Goal: Transaction & Acquisition: Purchase product/service

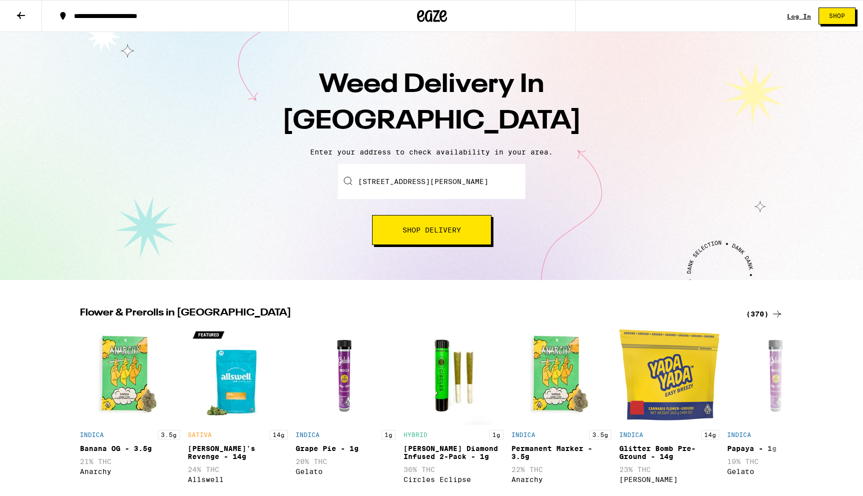
click at [453, 181] on input "[STREET_ADDRESS][PERSON_NAME]" at bounding box center [431, 181] width 187 height 35
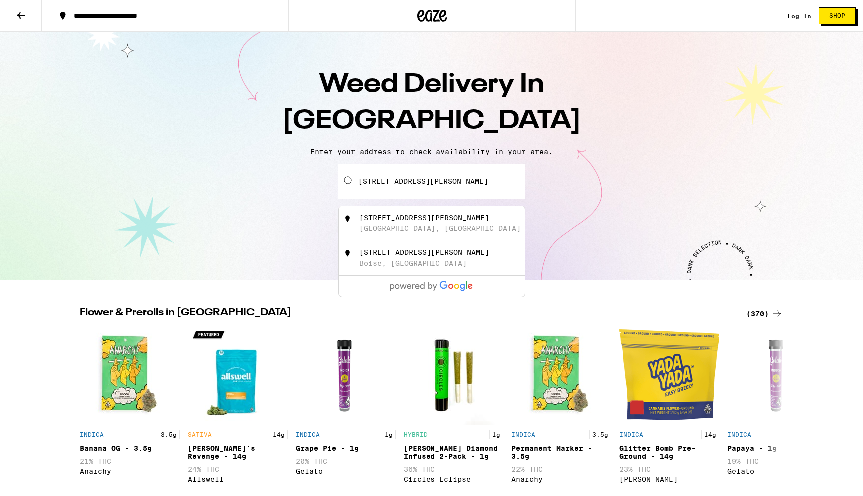
click at [443, 222] on div "[STREET_ADDRESS][PERSON_NAME]" at bounding box center [424, 218] width 130 height 8
type input "[STREET_ADDRESS][PERSON_NAME]"
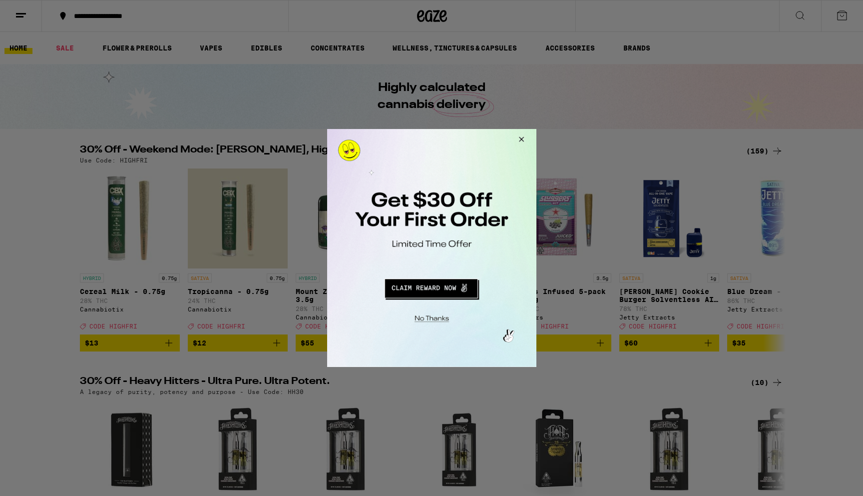
click at [426, 287] on button "Redirect to URL" at bounding box center [431, 287] width 174 height 24
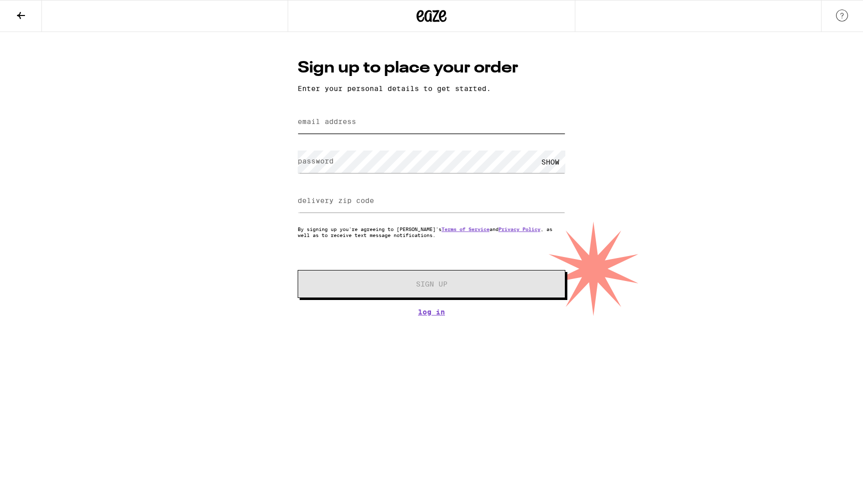
click at [361, 126] on input "email address" at bounding box center [432, 122] width 268 height 22
type input "[EMAIL_ADDRESS][DOMAIN_NAME]"
click at [333, 204] on input "93108" at bounding box center [432, 201] width 268 height 22
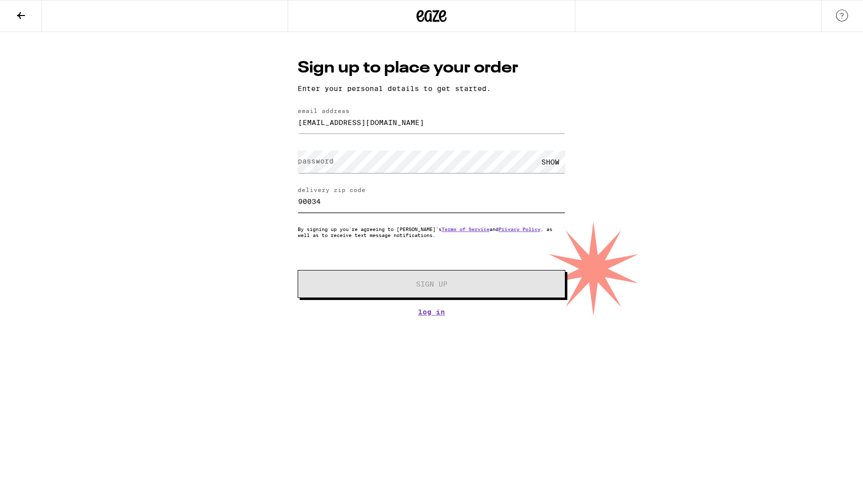
type input "90034"
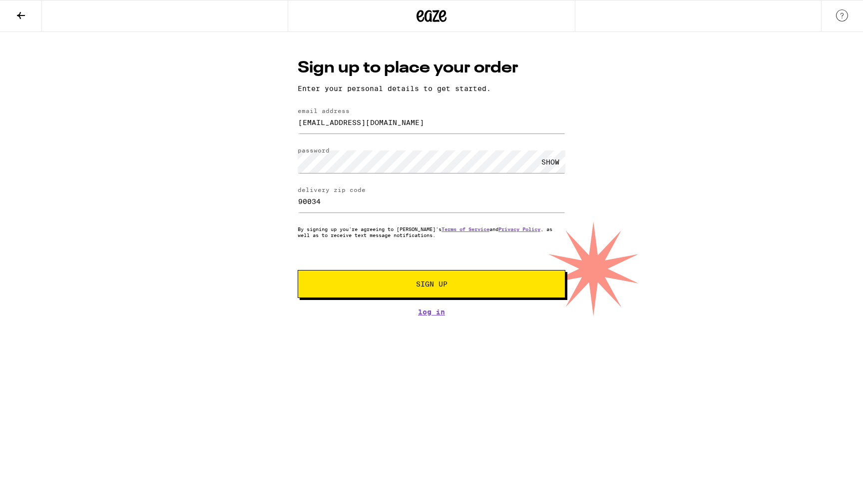
click at [427, 283] on span "Sign Up" at bounding box center [431, 283] width 31 height 7
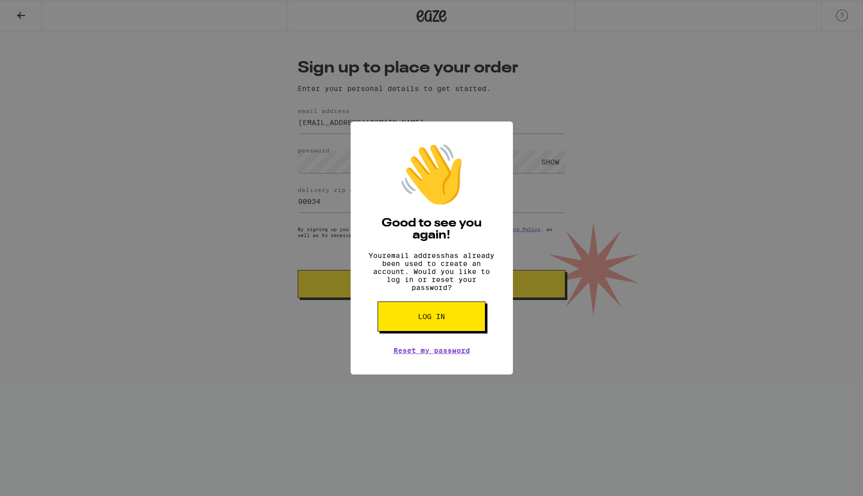
click at [439, 398] on div "👋 Good to see you again! Your email address has already been used to create an …" at bounding box center [431, 248] width 863 height 496
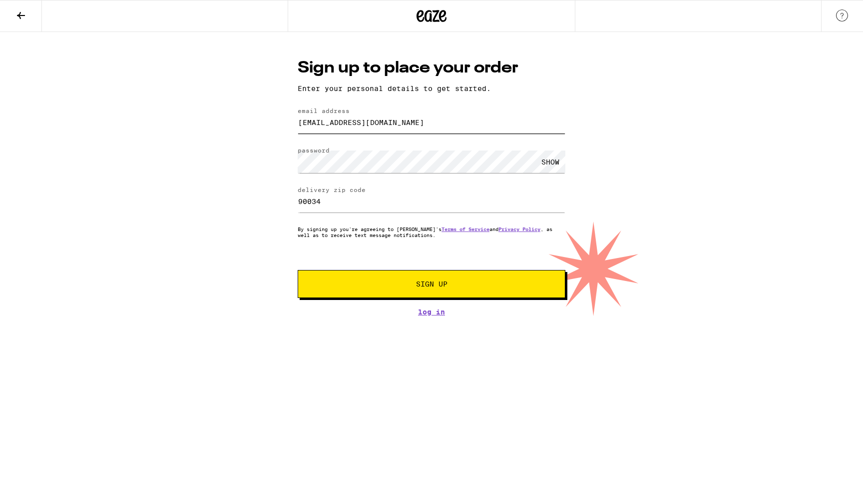
click at [368, 116] on input "emmakspencer@gmail.com" at bounding box center [432, 122] width 268 height 22
click at [428, 293] on button "Sign Up" at bounding box center [432, 284] width 268 height 28
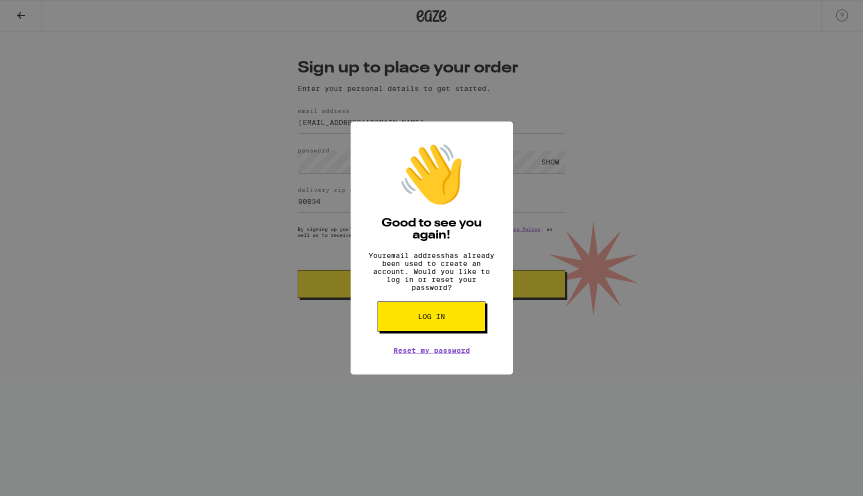
click at [466, 406] on div "👋 Good to see you again! Your email address has already been used to create an …" at bounding box center [431, 248] width 863 height 496
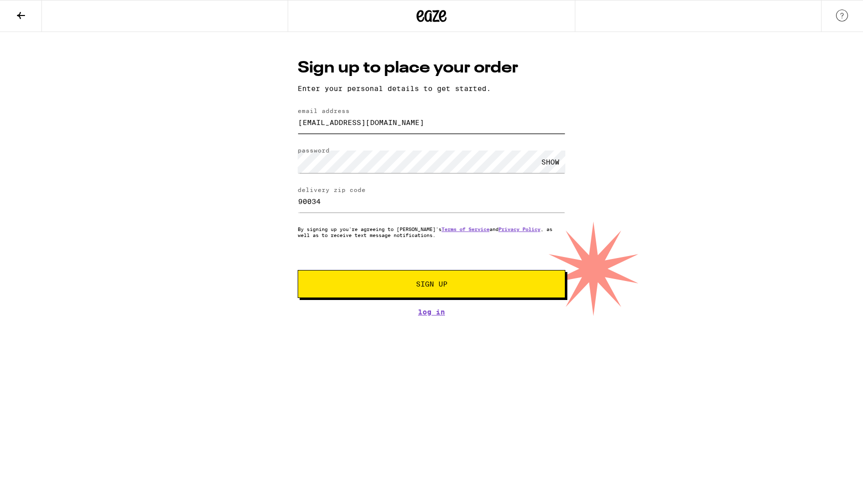
click at [335, 121] on input "smileslovelaugh33@gmail.com" at bounding box center [432, 122] width 268 height 22
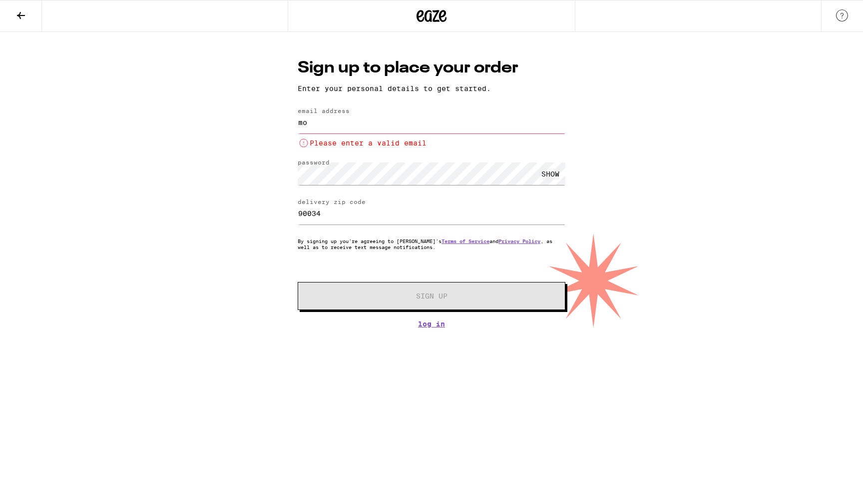
type input "m"
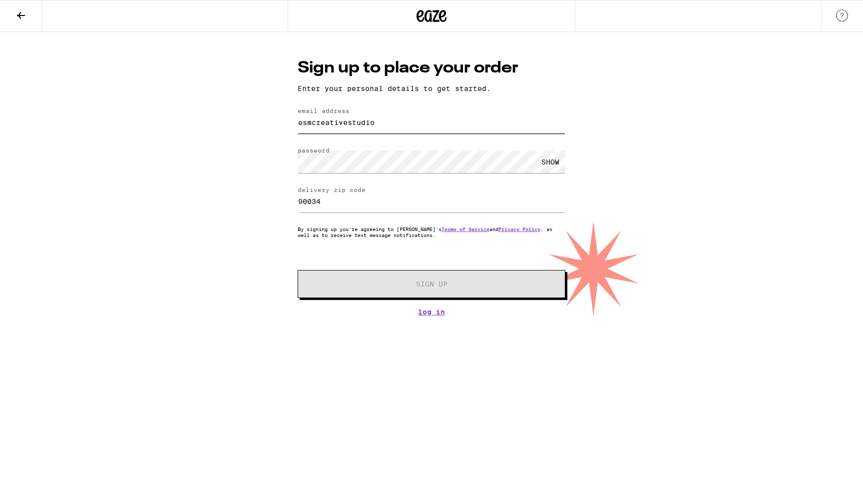
click at [338, 127] on input "esmcreativestudio" at bounding box center [432, 122] width 268 height 22
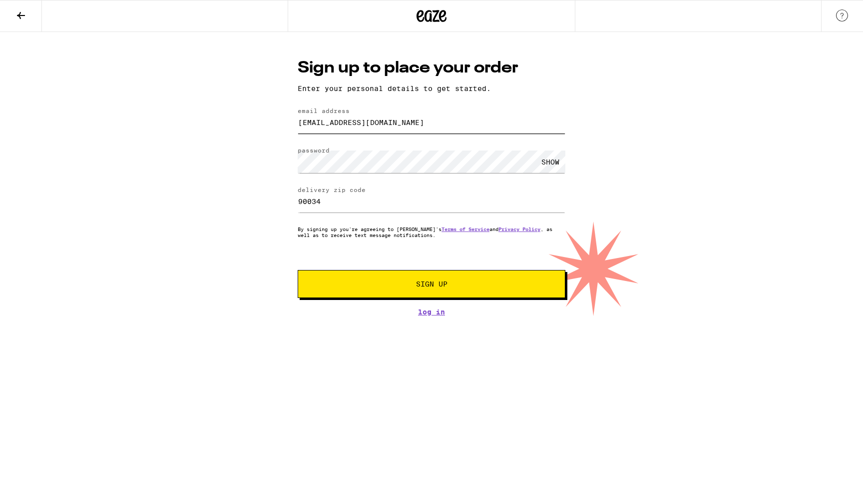
type input "morphyspencercreative@gmail.com"
click at [441, 287] on span "Sign Up" at bounding box center [431, 283] width 31 height 7
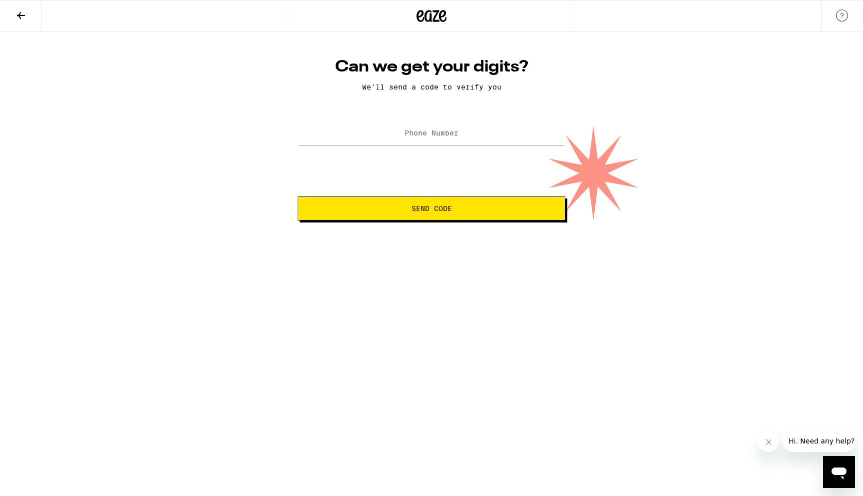
click at [679, 121] on div "Can we get your digits? We'll send a code to verify you Phone Number Send Code" at bounding box center [431, 126] width 863 height 188
click at [441, 137] on label "Phone Number" at bounding box center [432, 133] width 54 height 8
click at [488, 211] on span "Send Code" at bounding box center [431, 208] width 251 height 7
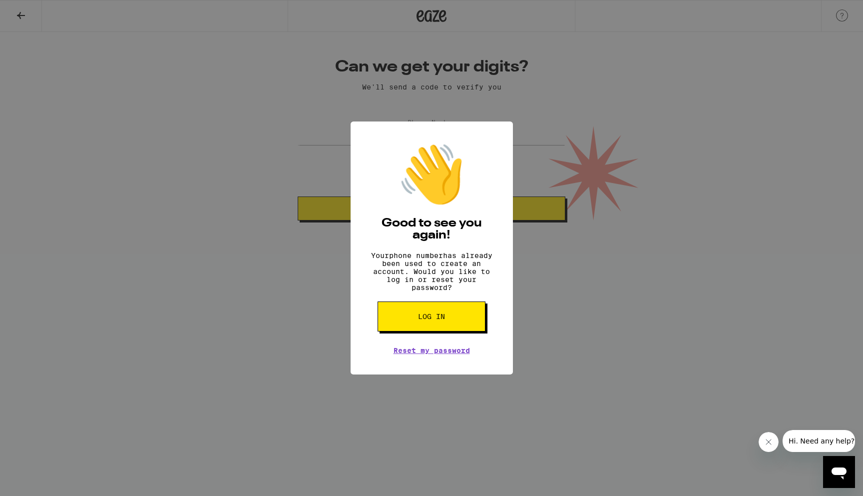
click at [588, 360] on div "👋 Good to see you again! Your phone number has already been used to create an a…" at bounding box center [431, 248] width 863 height 496
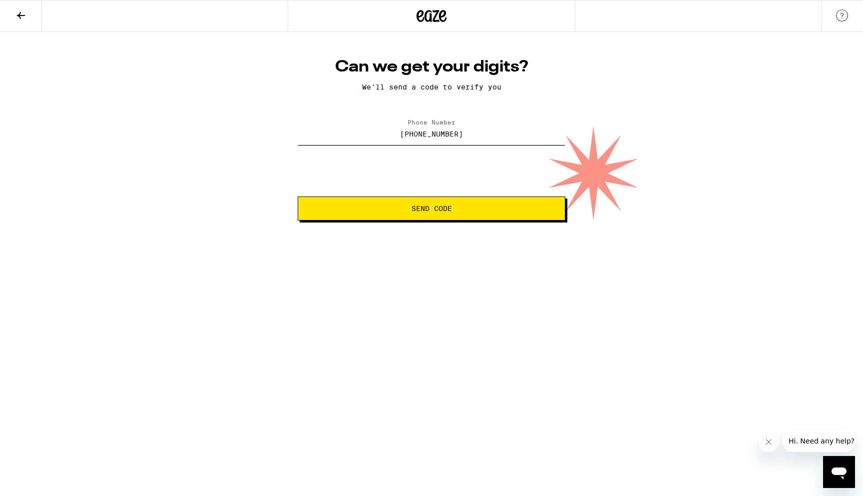
click at [460, 134] on input "(805) 451-3895" at bounding box center [432, 133] width 268 height 22
type input "(818) 984-9548"
click at [458, 209] on span "Send Code" at bounding box center [431, 208] width 251 height 7
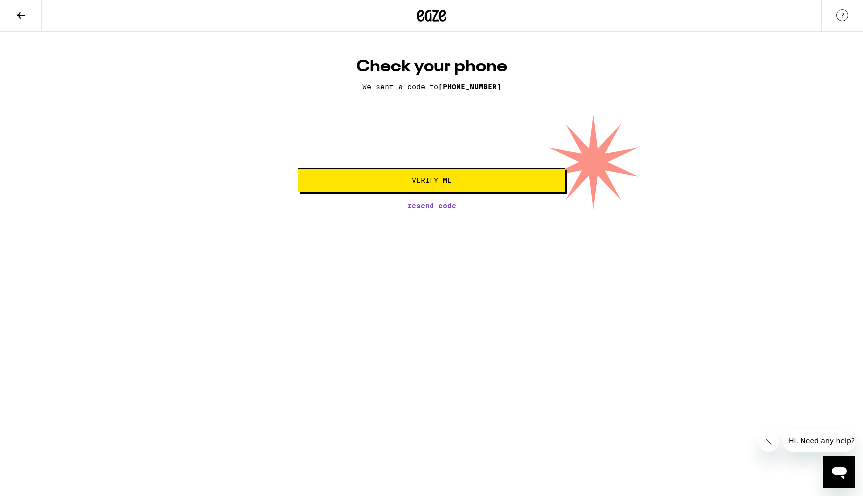
click at [384, 148] on input "tel" at bounding box center [387, 133] width 20 height 29
type input "8"
type input "4"
type input "6"
type input "3"
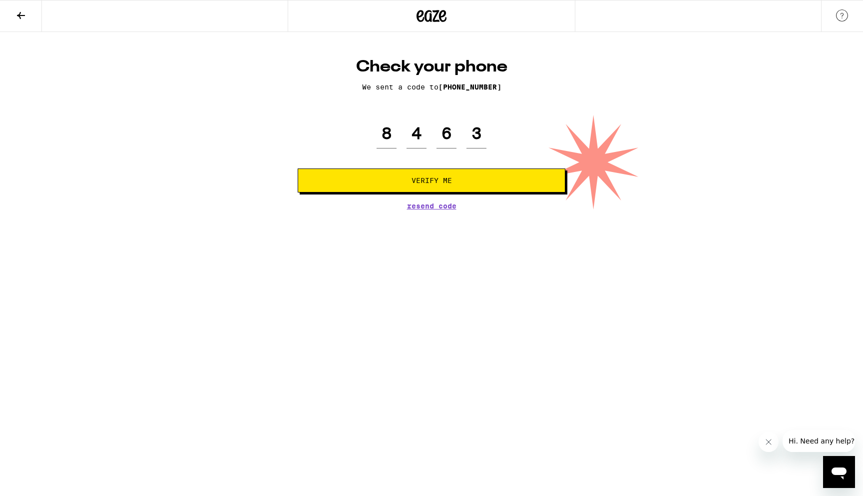
click at [431, 187] on button "Verify Me" at bounding box center [432, 180] width 268 height 24
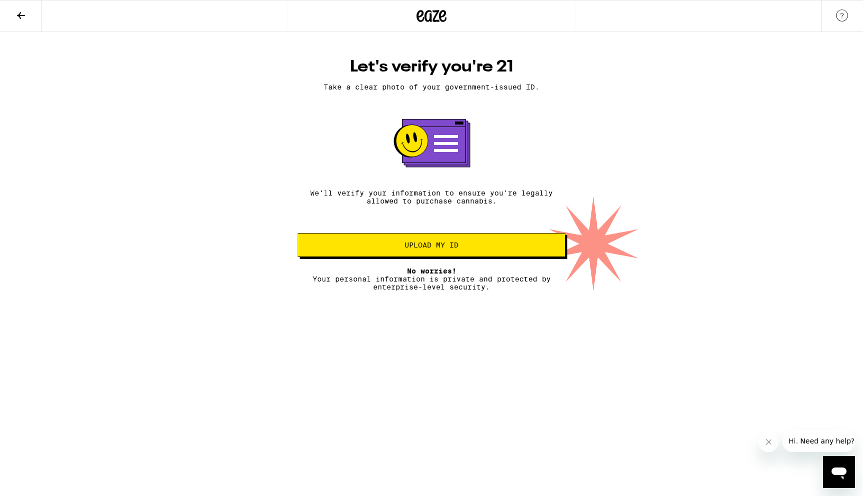
click at [447, 257] on button "Upload my ID" at bounding box center [432, 245] width 268 height 24
click at [447, 128] on rect at bounding box center [433, 140] width 63 height 43
